Goal: Task Accomplishment & Management: Complete application form

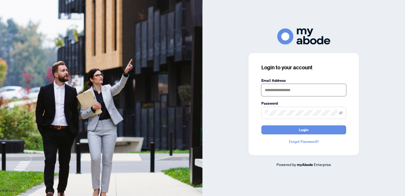
click at [289, 89] on input "text" at bounding box center [304, 90] width 85 height 12
type input "**********"
click at [293, 115] on span at bounding box center [304, 113] width 85 height 12
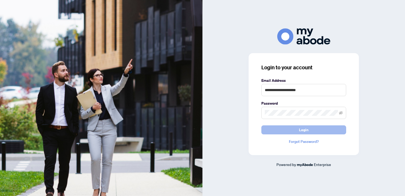
click at [305, 129] on span "Login" at bounding box center [304, 130] width 10 height 8
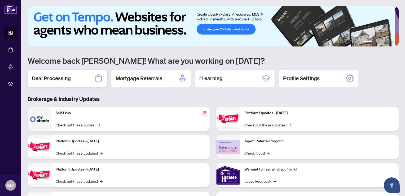
click at [65, 77] on h2 "Deal Processing" at bounding box center [51, 78] width 39 height 7
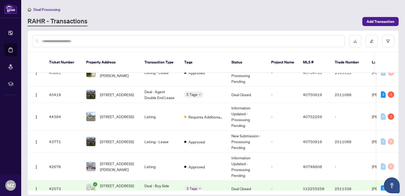
scroll to position [232, 0]
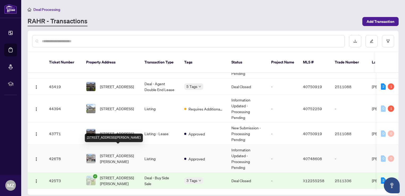
click at [118, 153] on span "[STREET_ADDRESS][PERSON_NAME]" at bounding box center [118, 159] width 36 height 12
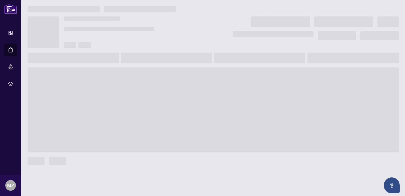
click at [118, 149] on span at bounding box center [214, 109] width 372 height 85
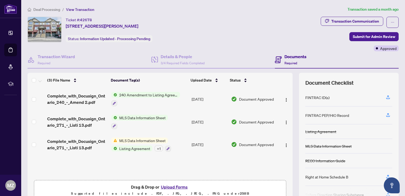
click at [178, 185] on button "Upload Forms" at bounding box center [174, 186] width 30 height 7
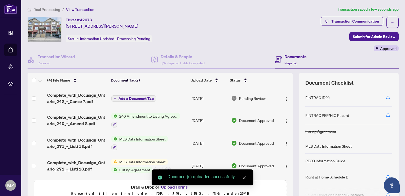
click at [150, 97] on span "Add a Document Tag" at bounding box center [136, 99] width 35 height 4
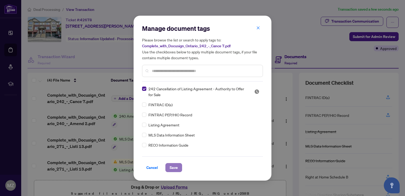
click at [175, 167] on span "Save" at bounding box center [174, 167] width 8 height 8
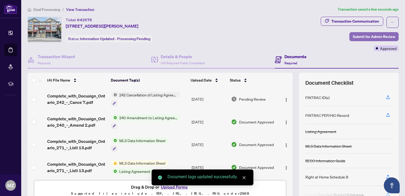
click at [368, 36] on span "Submit for Admin Review" at bounding box center [374, 36] width 42 height 8
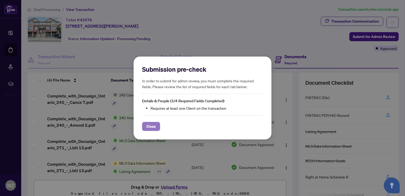
click at [153, 126] on span "Close" at bounding box center [151, 126] width 10 height 8
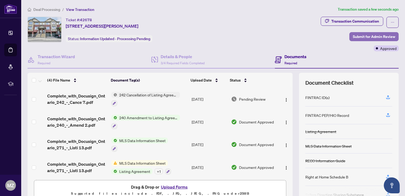
click at [364, 36] on span "Submit for Admin Review" at bounding box center [374, 36] width 42 height 8
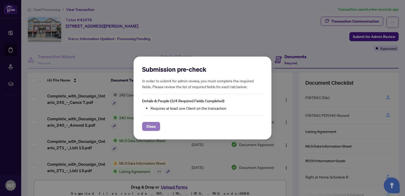
click at [150, 126] on span "Close" at bounding box center [151, 126] width 10 height 8
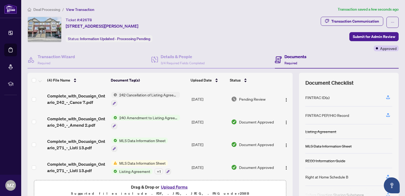
scroll to position [1, 0]
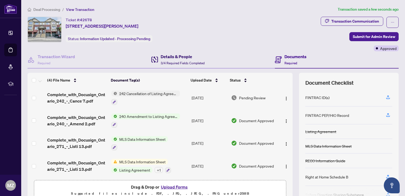
click at [165, 57] on h4 "Details & People" at bounding box center [183, 56] width 44 height 6
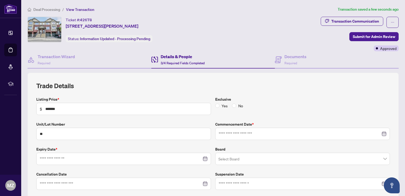
type input "**********"
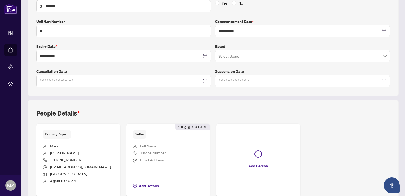
scroll to position [106, 0]
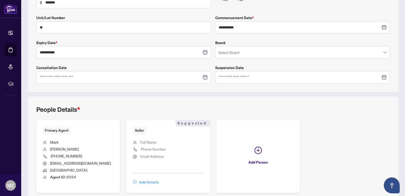
click at [149, 181] on span "Add Details" at bounding box center [149, 182] width 20 height 8
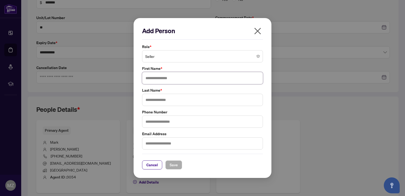
click at [155, 77] on input "text" at bounding box center [202, 78] width 121 height 12
type input "*"
type input "*******"
click at [159, 96] on input "text" at bounding box center [202, 100] width 121 height 12
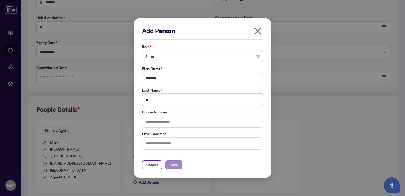
type input "**"
click at [175, 166] on span "Save" at bounding box center [174, 165] width 8 height 8
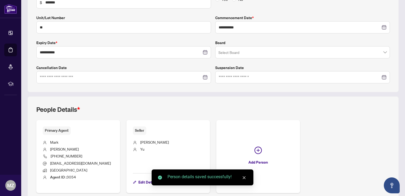
click at [244, 178] on icon "close" at bounding box center [244, 177] width 3 height 3
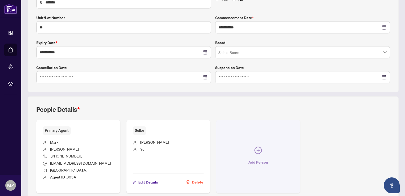
click at [257, 158] on span "Add Person" at bounding box center [259, 162] width 20 height 8
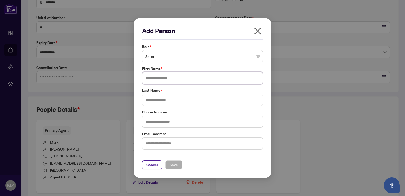
click at [168, 77] on input "text" at bounding box center [202, 78] width 121 height 12
type input "******"
click at [169, 102] on input "text" at bounding box center [202, 100] width 121 height 12
type input "****"
click at [176, 163] on span "Save" at bounding box center [174, 165] width 8 height 8
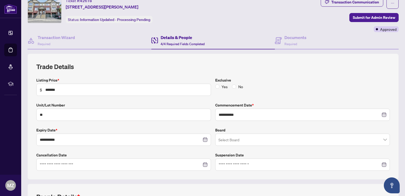
scroll to position [17, 0]
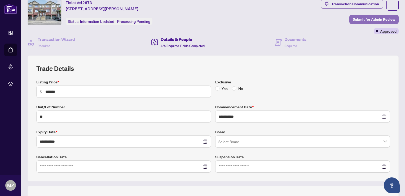
click at [382, 20] on span "Submit for Admin Review" at bounding box center [374, 19] width 42 height 8
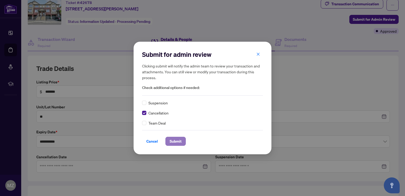
click at [175, 141] on span "Submit" at bounding box center [176, 141] width 12 height 8
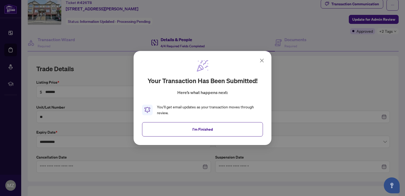
click at [263, 61] on icon at bounding box center [262, 60] width 6 height 6
